Goal: Communication & Community: Share content

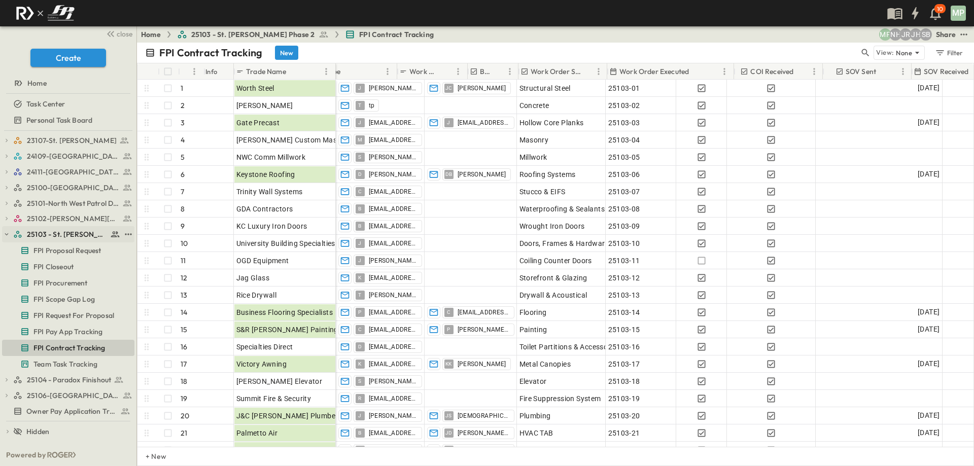
scroll to position [0, 208]
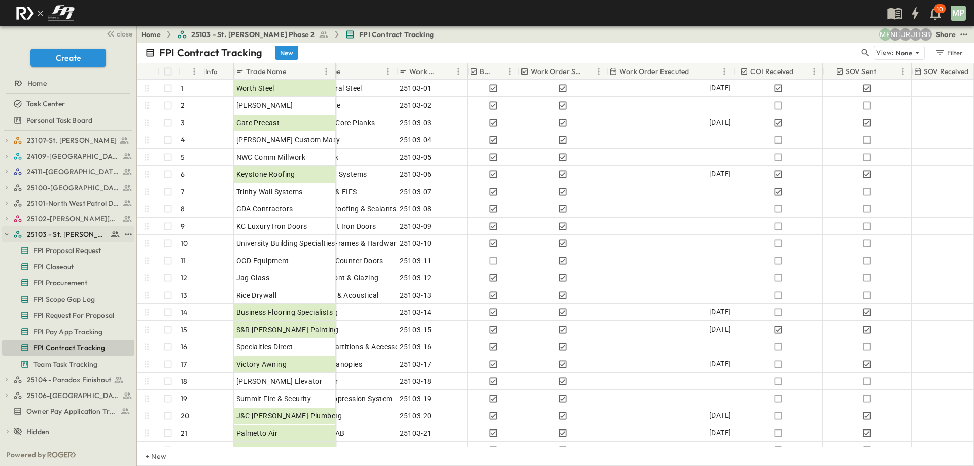
click at [7, 235] on icon "button" at bounding box center [6, 234] width 7 height 7
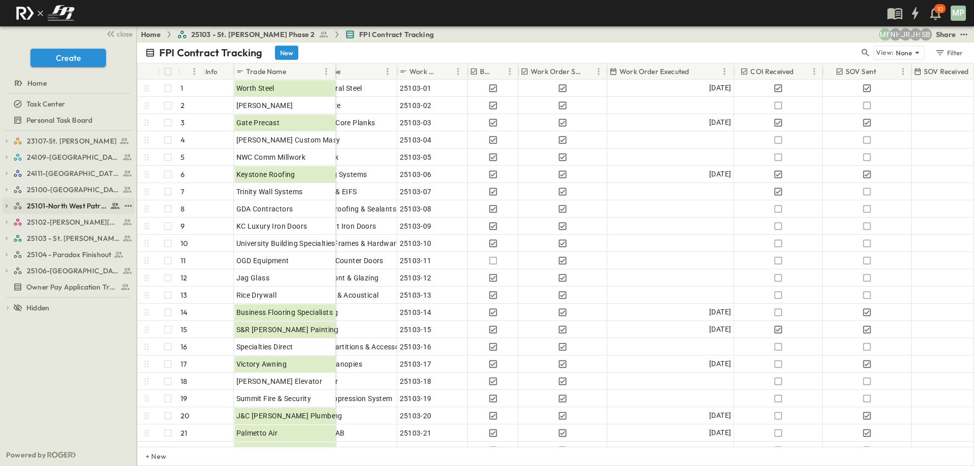
click at [8, 206] on icon "button" at bounding box center [7, 206] width 2 height 4
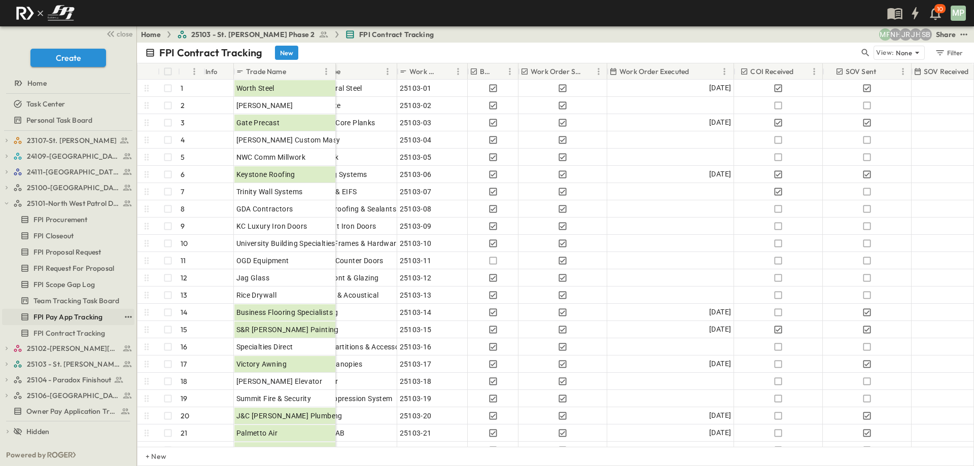
click at [57, 315] on span "FPI Pay App Tracking" at bounding box center [67, 317] width 69 height 10
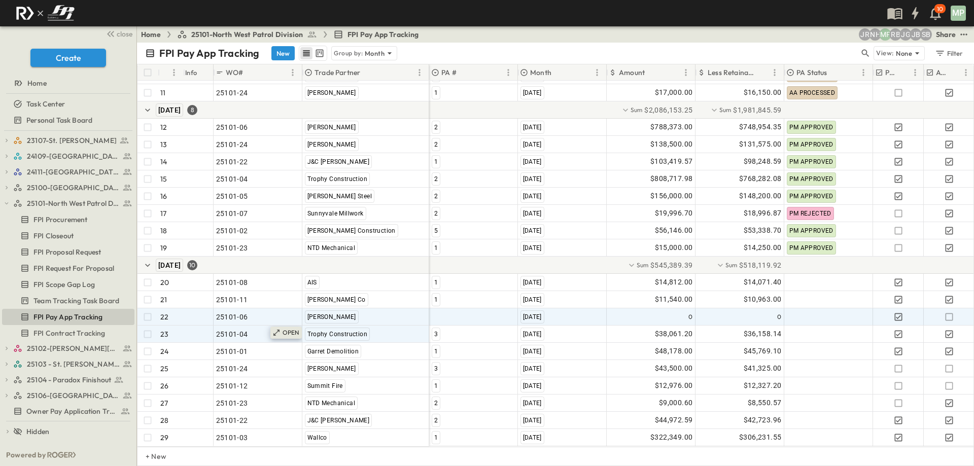
scroll to position [246, 0]
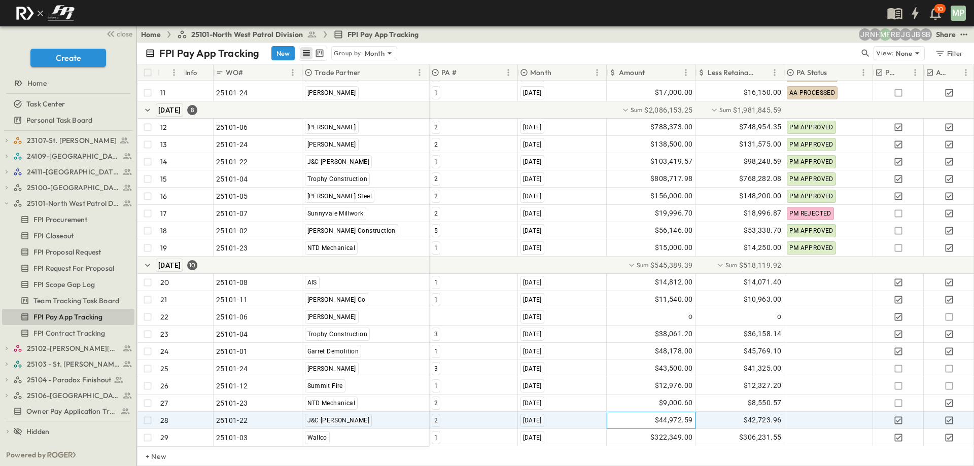
click at [668, 414] on span "$44,972.59" at bounding box center [674, 420] width 38 height 12
type input "********"
